Goal: Task Accomplishment & Management: Manage account settings

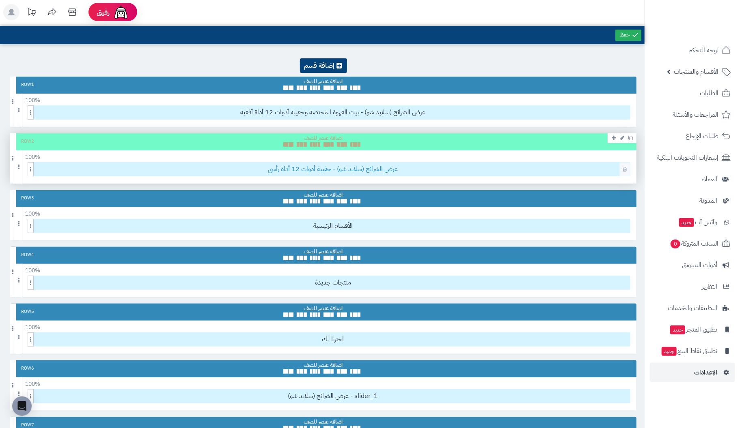
click at [566, 171] on span "عرض الشرائح (سلايد شو) - حقيبة أدوات 12 أداة رأسي" at bounding box center [333, 169] width 594 height 13
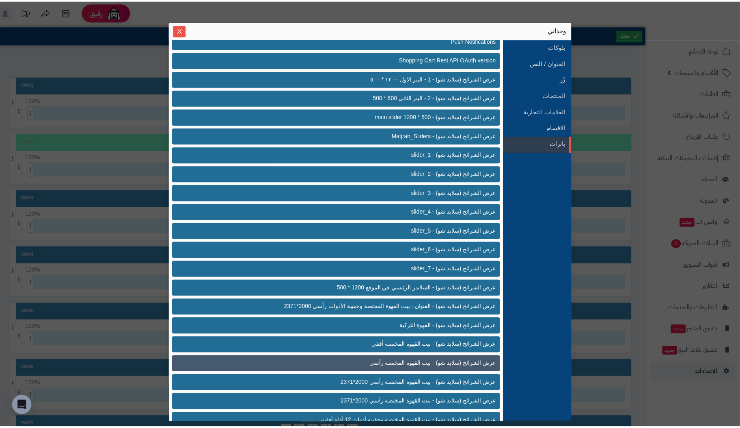
scroll to position [271, 0]
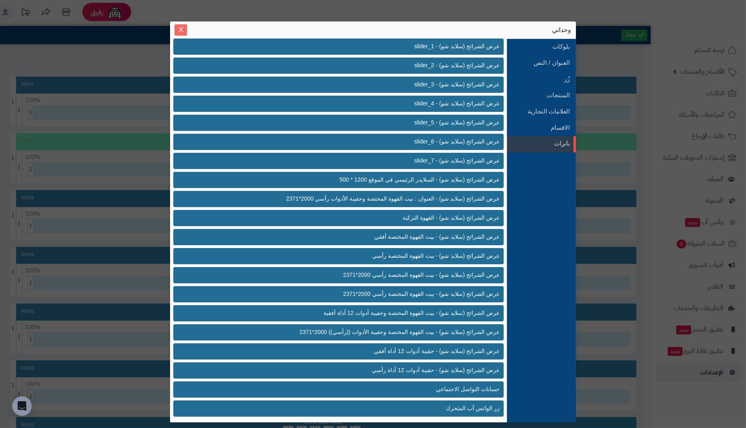
click at [178, 32] on icon "Close" at bounding box center [181, 29] width 6 height 6
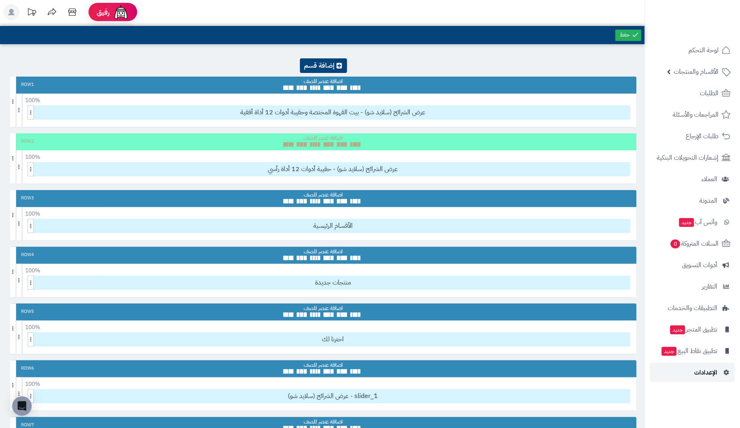
click at [706, 369] on span "الإعدادات" at bounding box center [705, 372] width 23 height 11
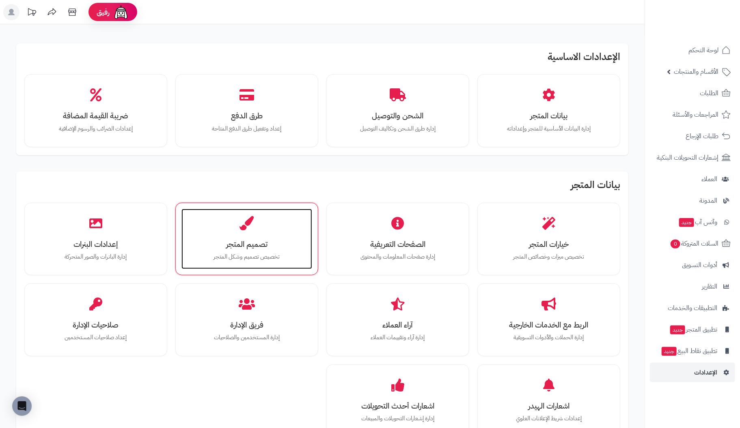
click at [245, 237] on div "تصميم المتجر تخصيص تصميم وشكل المتجر" at bounding box center [246, 239] width 131 height 61
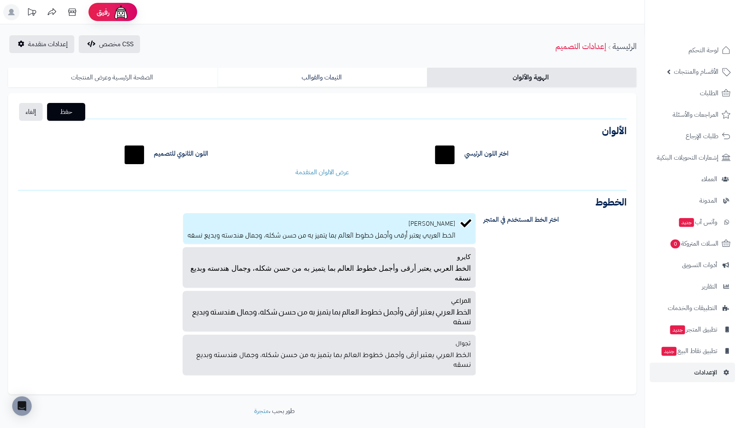
click at [131, 76] on link "الصفحة الرئيسية وعرض المنتجات" at bounding box center [112, 77] width 209 height 19
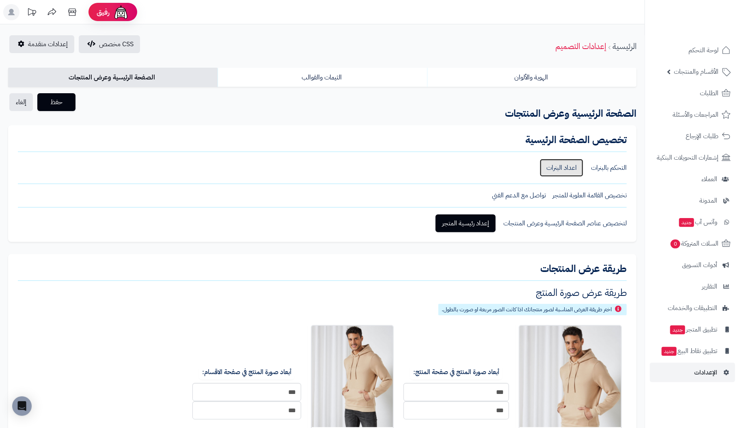
click at [567, 165] on link "اعداد البنرات" at bounding box center [561, 168] width 43 height 18
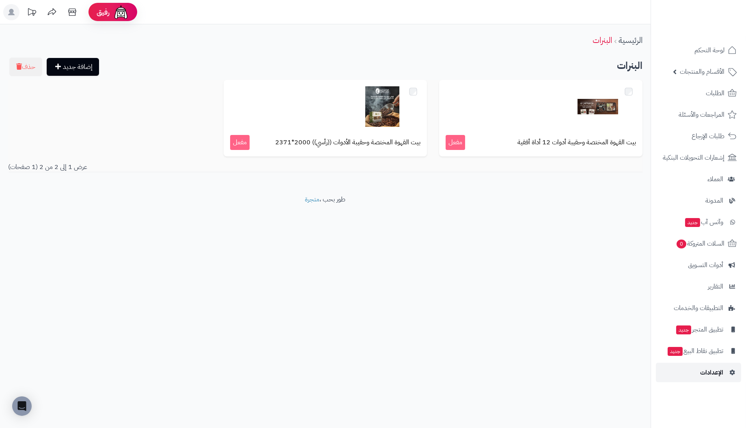
click at [697, 366] on link "الإعدادات" at bounding box center [698, 372] width 85 height 19
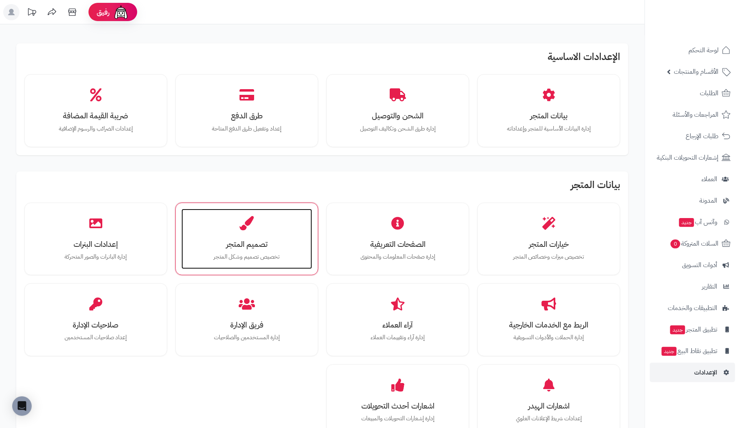
click at [233, 230] on div "تصميم المتجر تخصيص تصميم وشكل المتجر" at bounding box center [246, 239] width 131 height 61
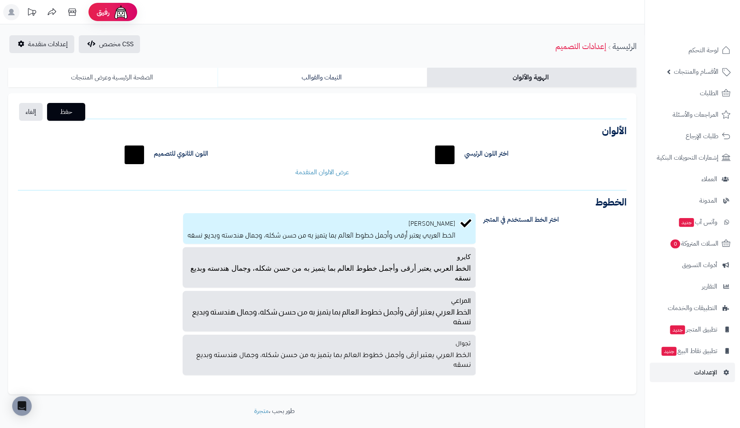
click at [121, 78] on link "الصفحة الرئيسية وعرض المنتجات" at bounding box center [112, 77] width 209 height 19
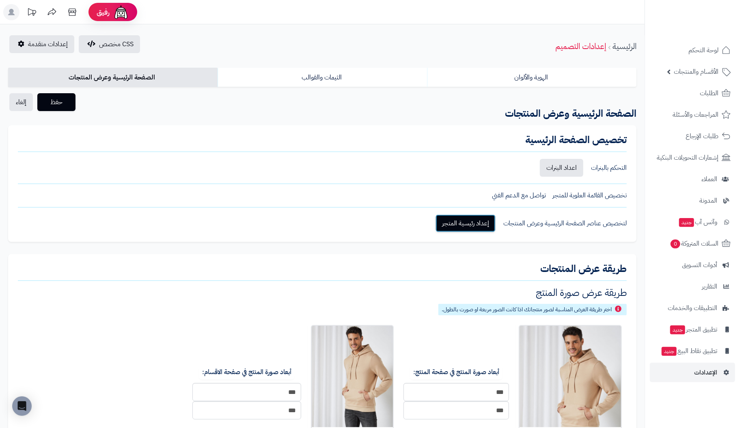
click at [460, 224] on link "إعداد رئيسية المتجر" at bounding box center [465, 224] width 60 height 18
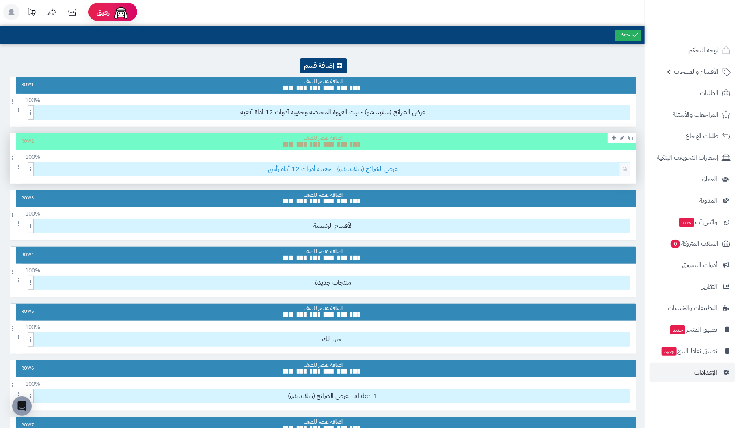
click at [505, 173] on span "عرض الشرائح (سلايد شو) - حقيبة أدوات 12 أداة رأسي" at bounding box center [333, 169] width 594 height 13
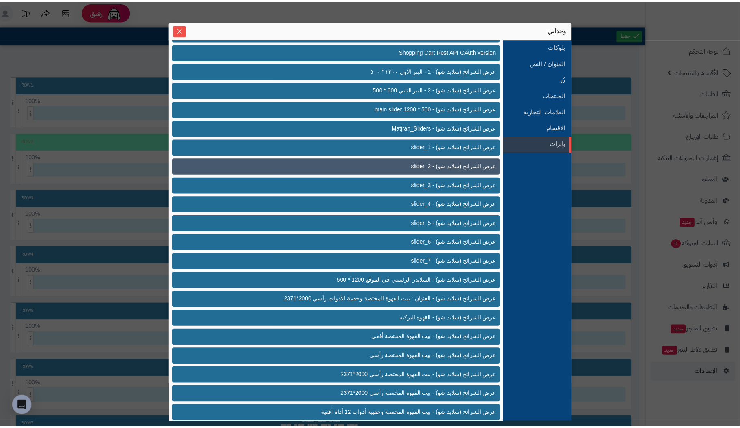
scroll to position [121, 0]
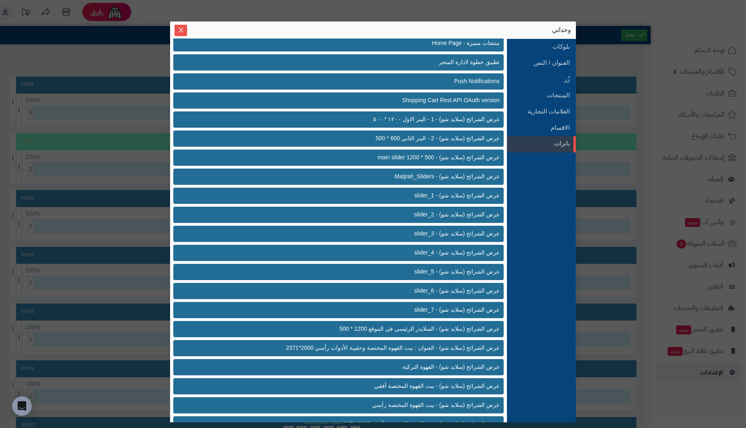
click at [176, 28] on span "Close" at bounding box center [180, 30] width 13 height 7
